Goal: Information Seeking & Learning: Learn about a topic

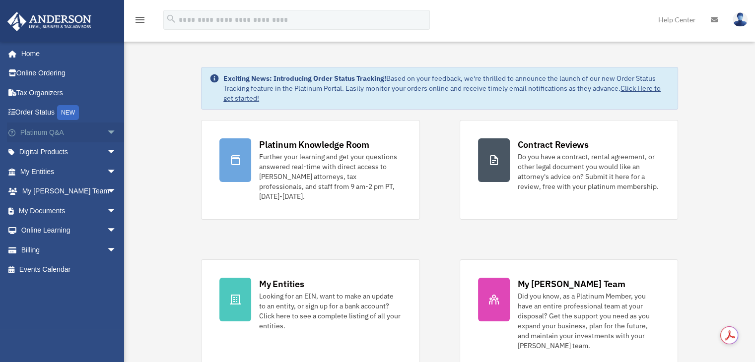
click at [59, 131] on link "Platinum Q&A arrow_drop_down" at bounding box center [69, 133] width 125 height 20
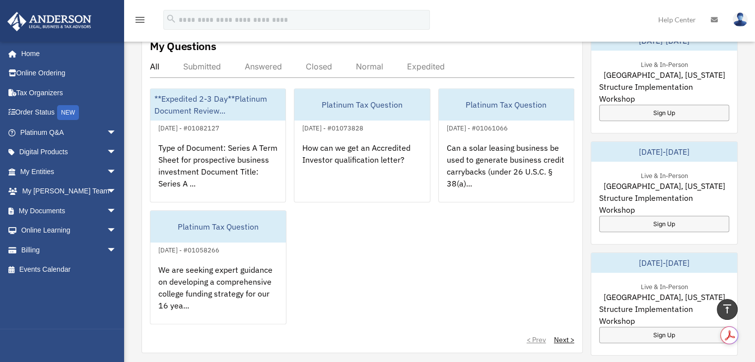
scroll to position [397, 0]
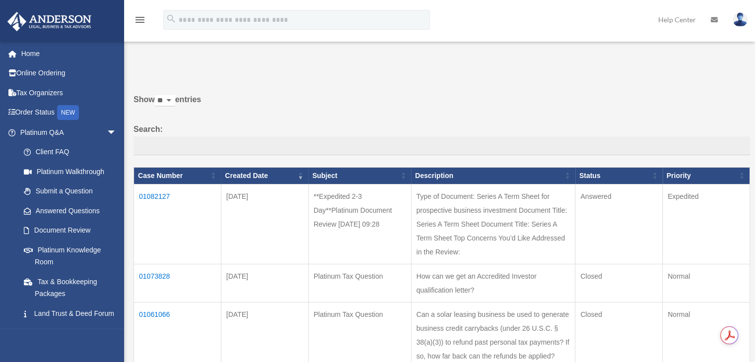
click at [154, 194] on td "01082127" at bounding box center [177, 224] width 87 height 80
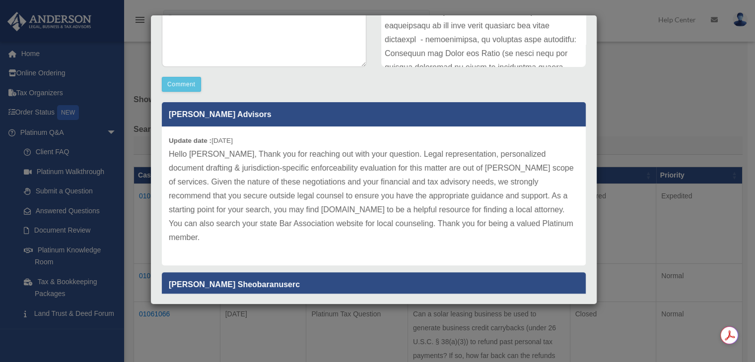
scroll to position [248, 0]
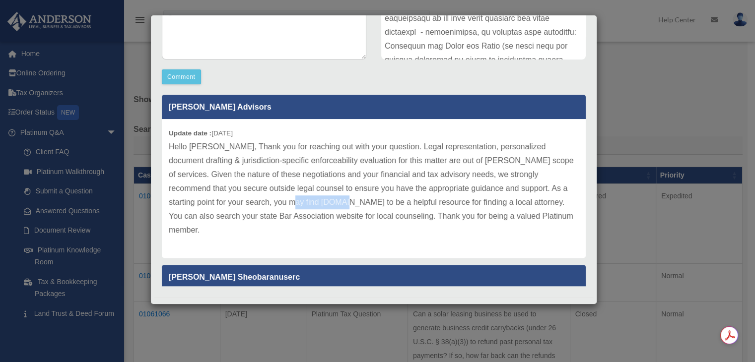
drag, startPoint x: 274, startPoint y: 199, endPoint x: 328, endPoint y: 199, distance: 53.6
click at [328, 199] on p "Hello Manjusha, Thank you for reaching out with your question. Legal representa…" at bounding box center [374, 188] width 410 height 97
copy p "Martindale.com"
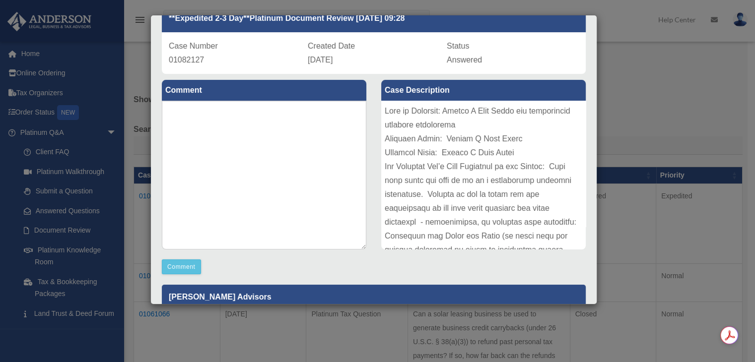
scroll to position [0, 0]
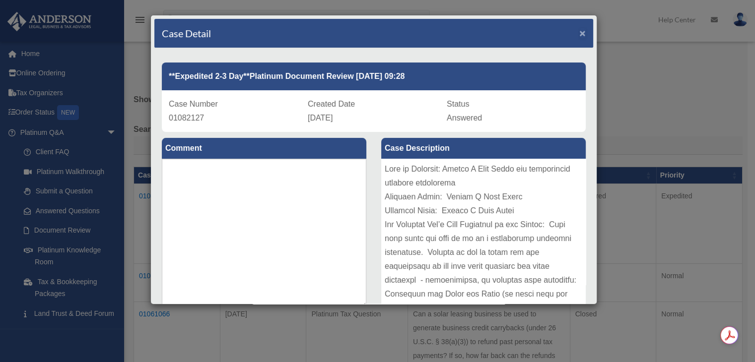
click at [579, 33] on span "×" at bounding box center [582, 32] width 6 height 11
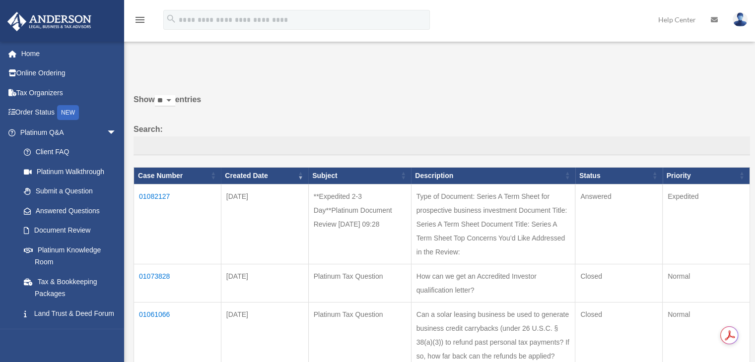
click at [150, 190] on td "01082127" at bounding box center [177, 224] width 87 height 80
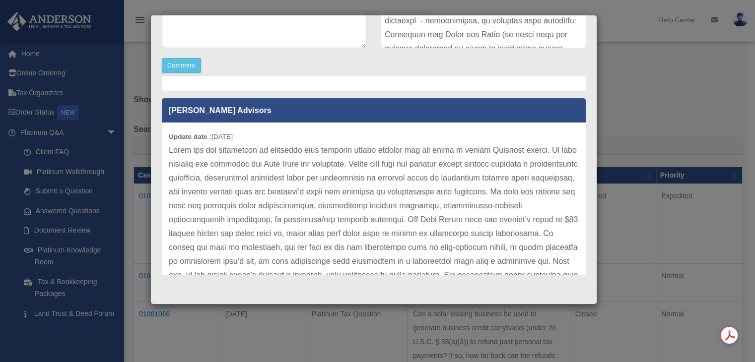
scroll to position [298, 0]
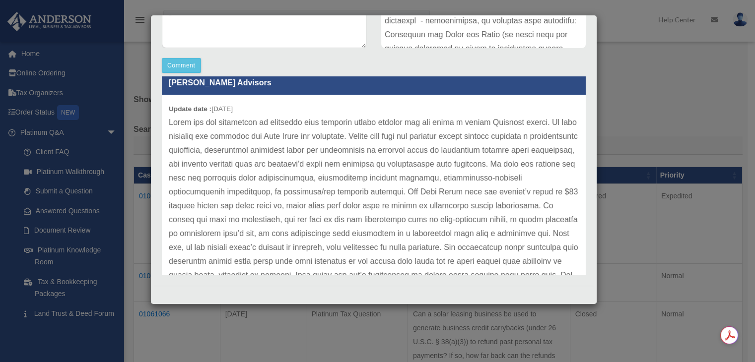
click at [519, 178] on p at bounding box center [374, 310] width 410 height 389
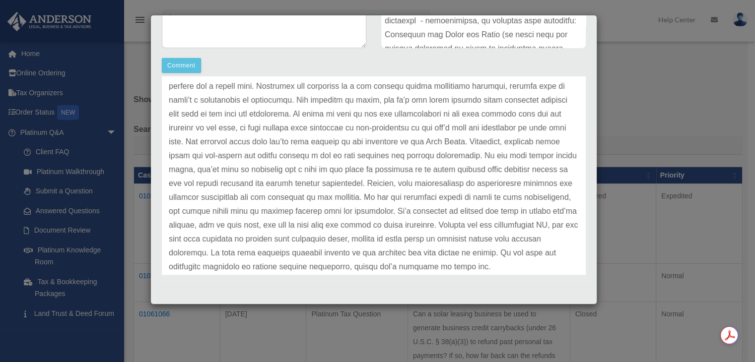
scroll to position [548, 0]
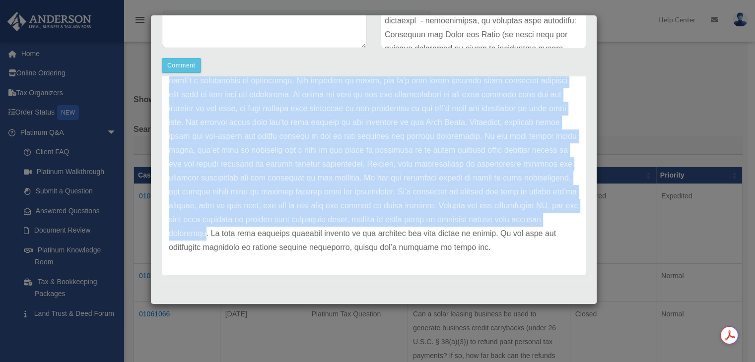
click at [555, 217] on p at bounding box center [374, 60] width 410 height 389
copy p "The Term Sheet sets the company’s value at $10 million before new money comes i…"
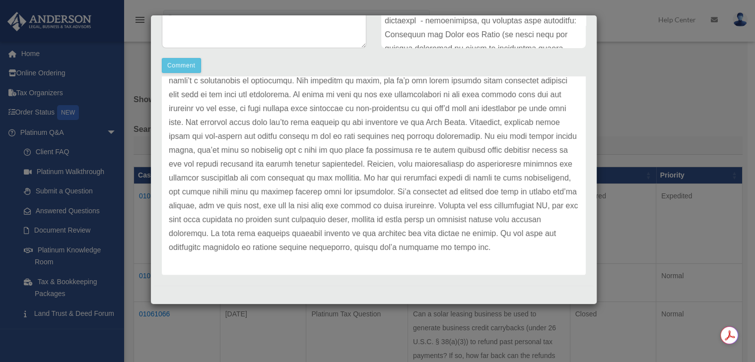
click at [628, 95] on div "Case Detail × **Expedited 2-3 Day**Platinum Document Review 08/19/2025 09:28 Ca…" at bounding box center [377, 181] width 755 height 362
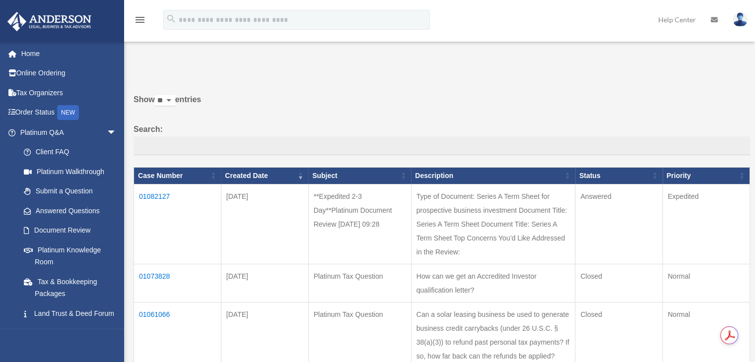
click at [159, 192] on td "01082127" at bounding box center [177, 224] width 87 height 80
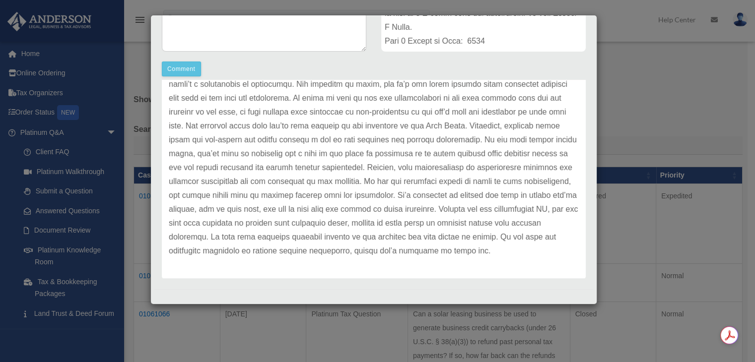
scroll to position [260, 0]
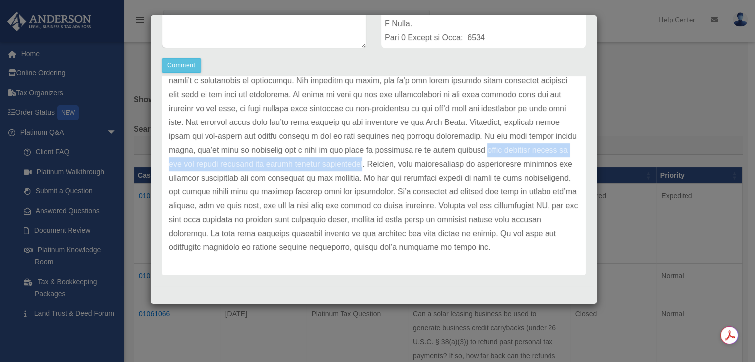
drag, startPoint x: 393, startPoint y: 149, endPoint x: 321, endPoint y: 161, distance: 73.5
click at [320, 161] on p at bounding box center [374, 60] width 410 height 389
copy p "board observer rights so you can attend meetings and access company information"
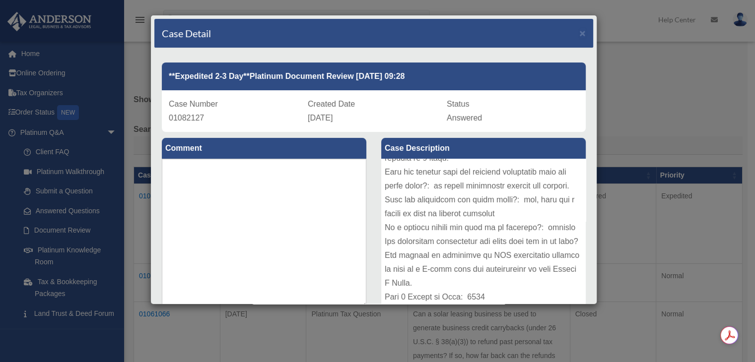
scroll to position [0, 0]
click at [579, 35] on span "×" at bounding box center [582, 32] width 6 height 11
